Goal: Transaction & Acquisition: Subscribe to service/newsletter

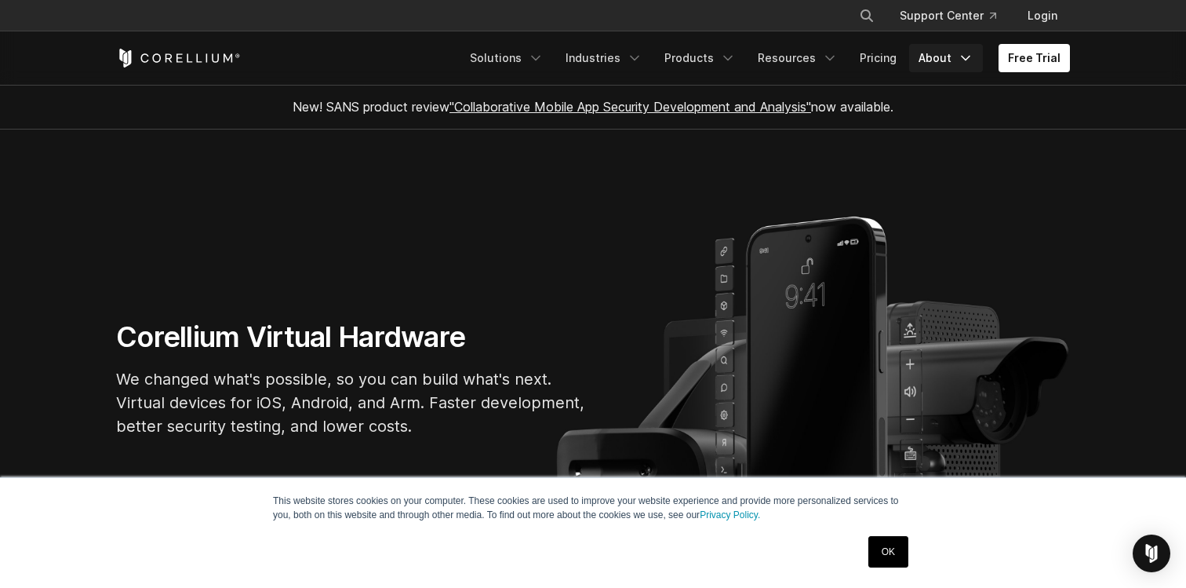
click at [967, 60] on icon "Navigation Menu" at bounding box center [966, 58] width 16 height 16
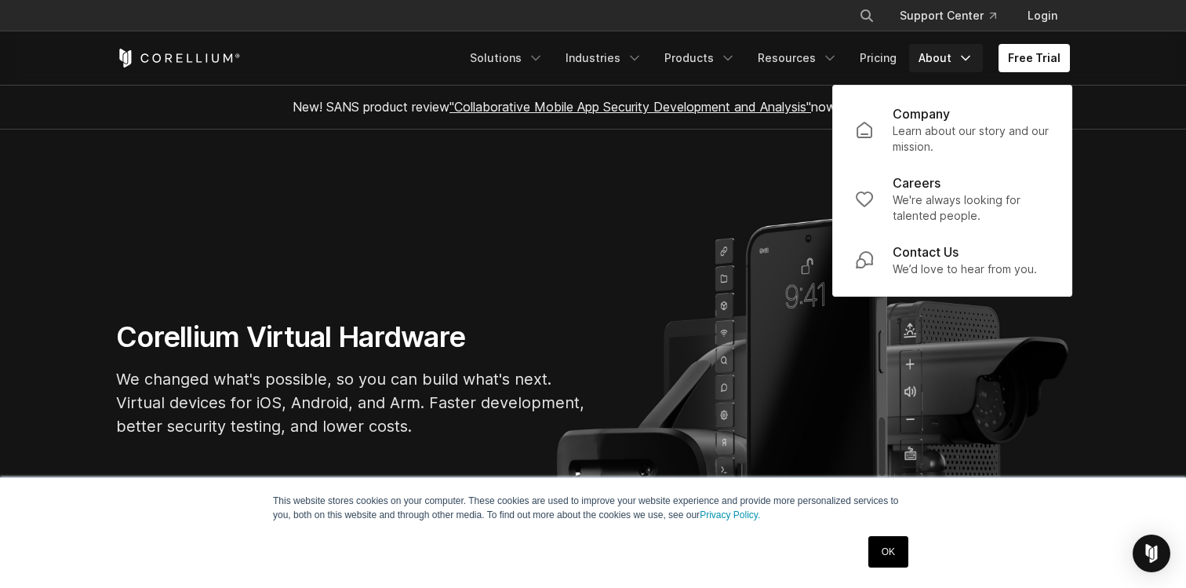
click at [1105, 52] on header "× Search our site... Support Center Login" at bounding box center [593, 43] width 1186 height 86
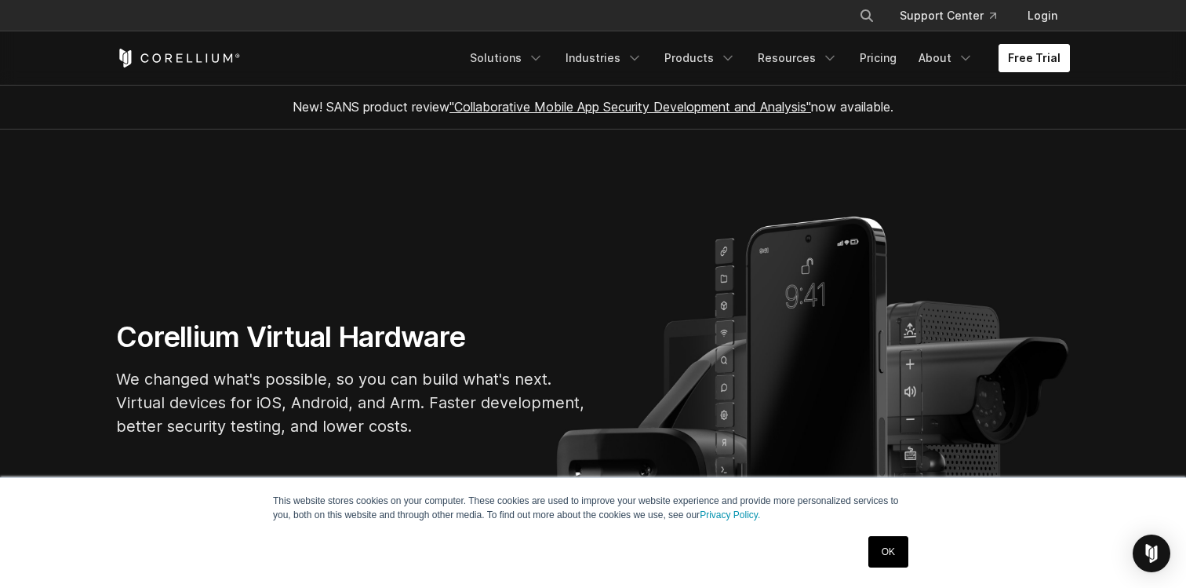
click at [1053, 52] on link "Free Trial" at bounding box center [1034, 58] width 71 height 28
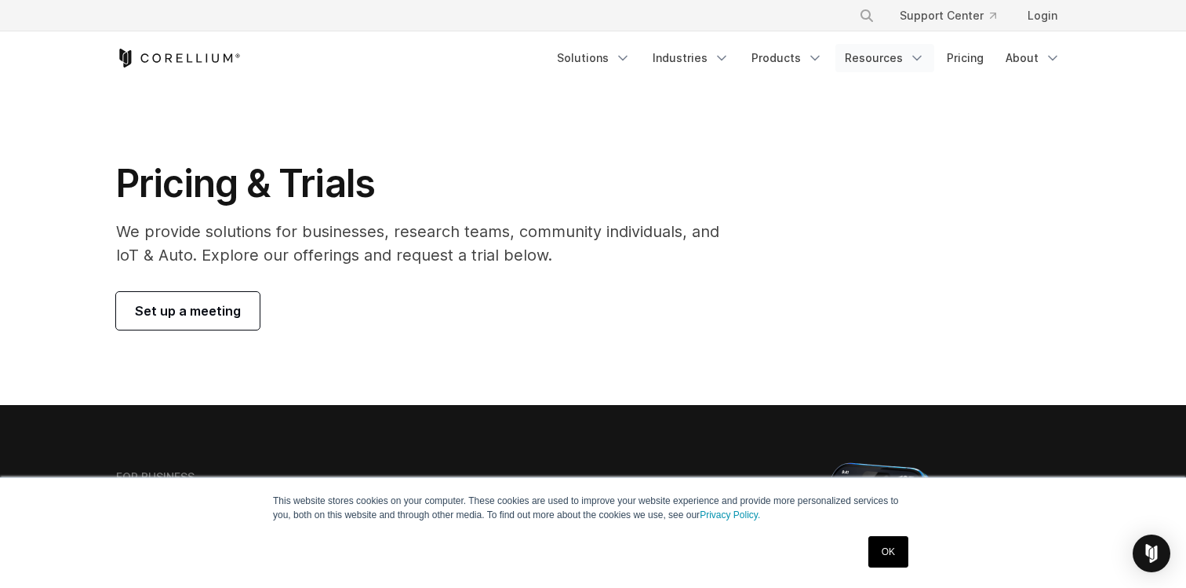
click at [880, 46] on link "Resources" at bounding box center [885, 58] width 99 height 28
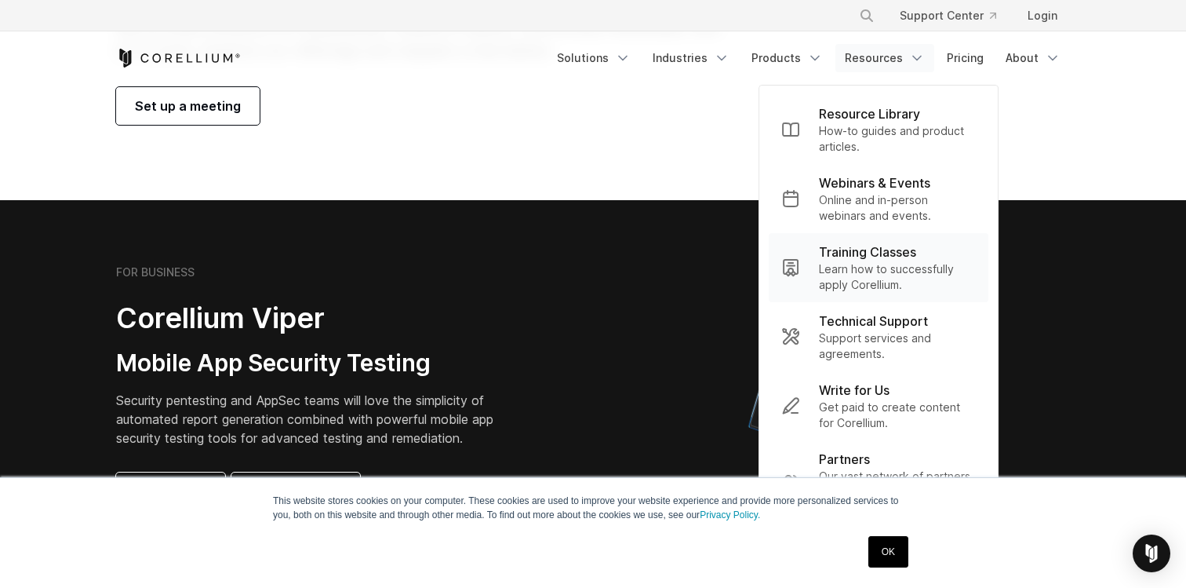
scroll to position [204, 0]
